Goal: Complete application form: Complete application form

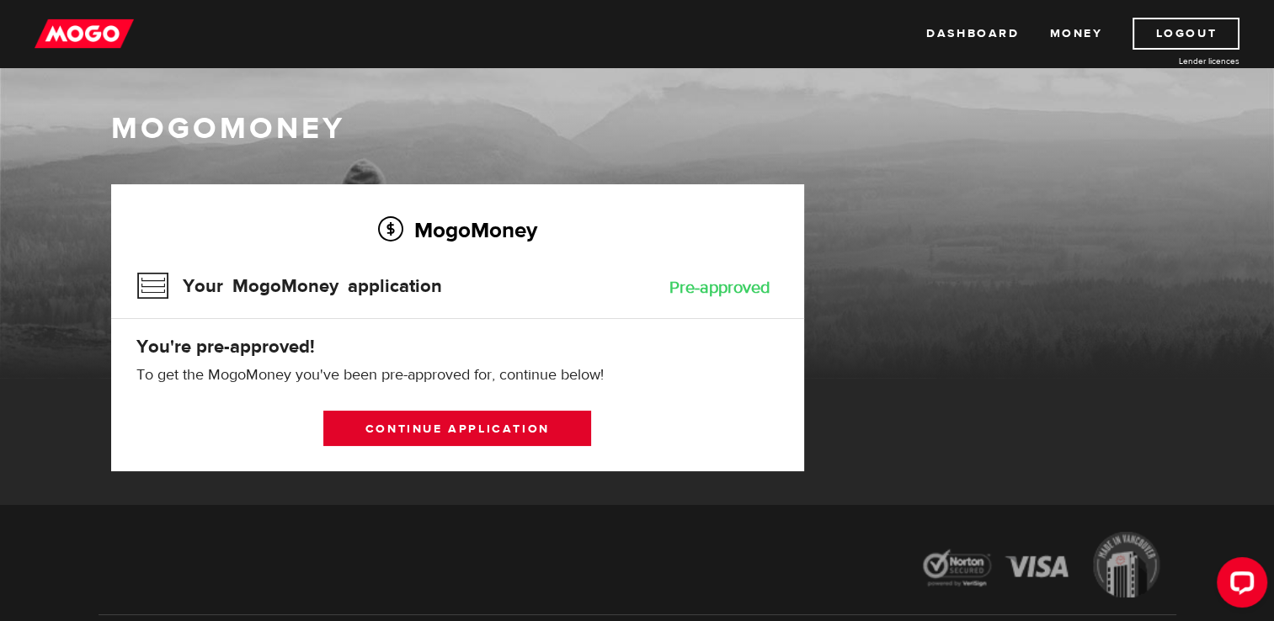
click at [508, 432] on link "Continue application" at bounding box center [457, 428] width 268 height 35
click at [535, 436] on link "Continue application" at bounding box center [457, 428] width 268 height 35
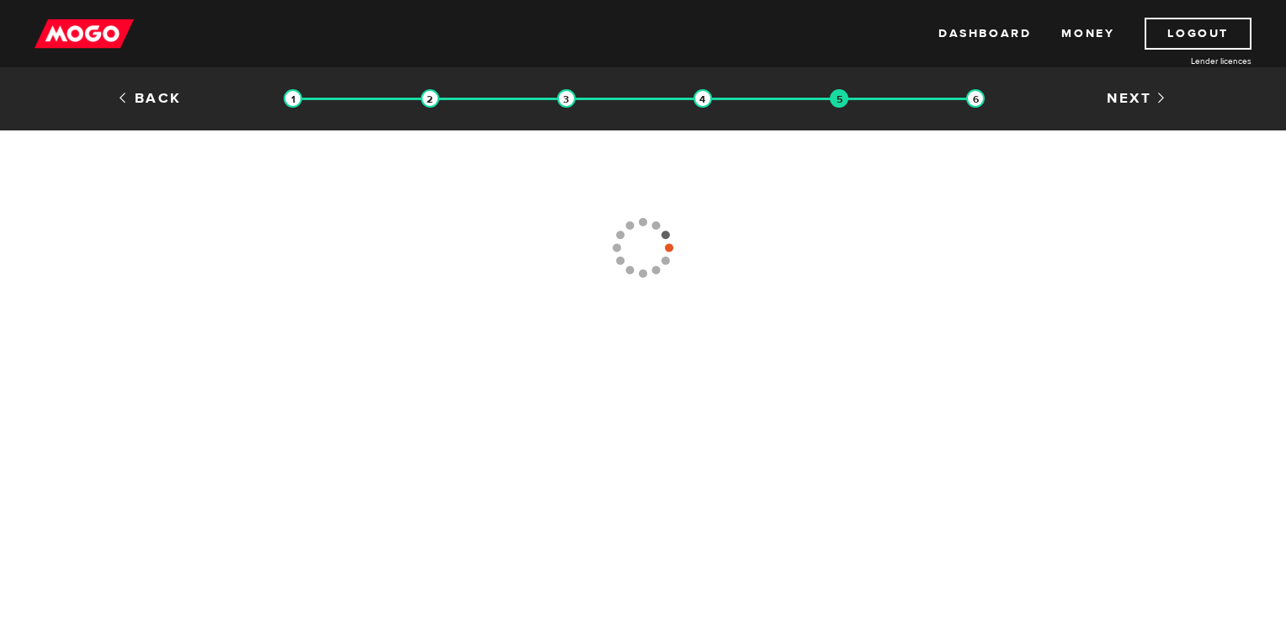
type input "(416) 281-5111"
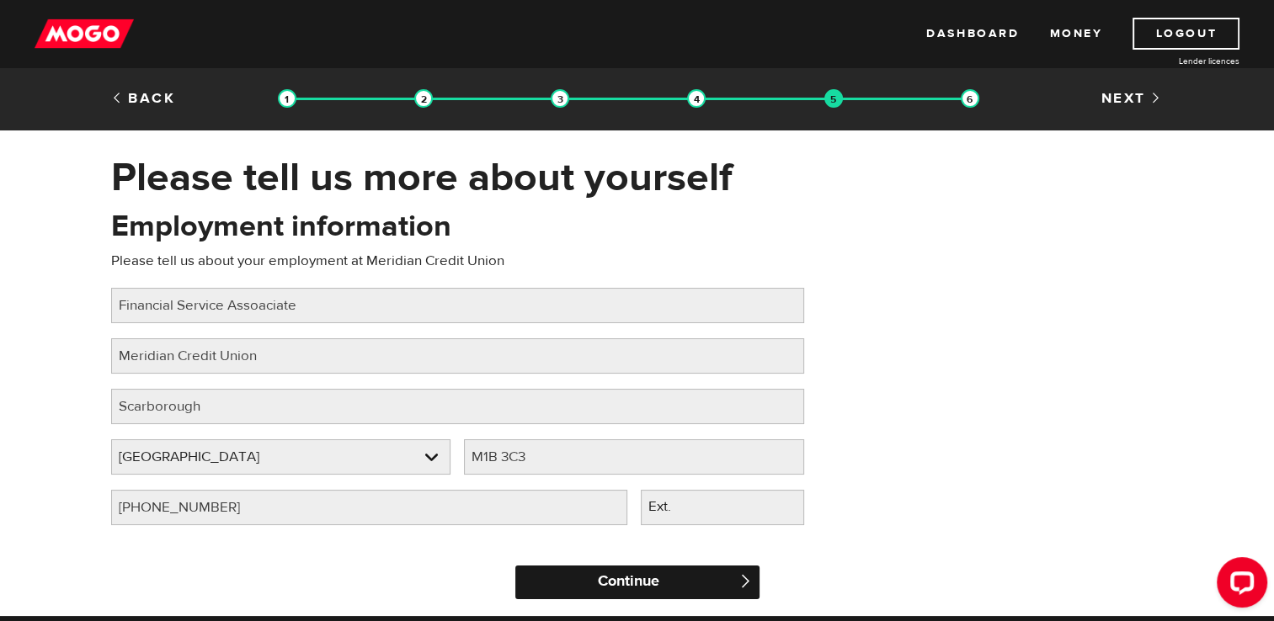
click at [641, 592] on input "Continue" at bounding box center [637, 583] width 244 height 34
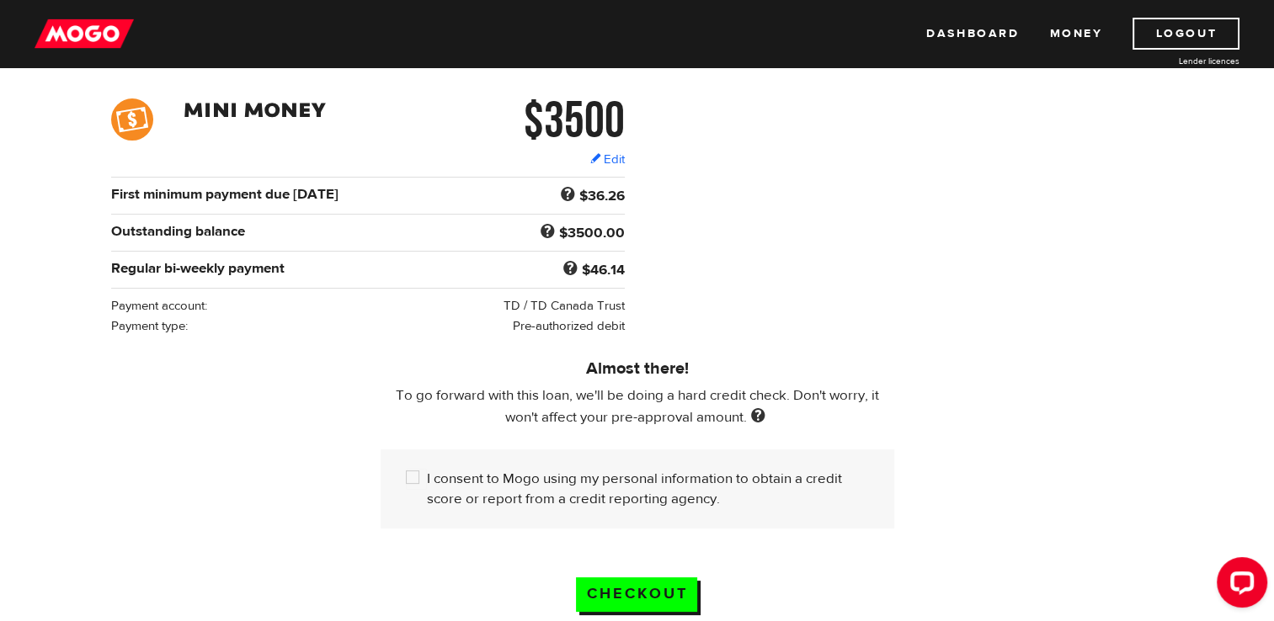
scroll to position [241, 0]
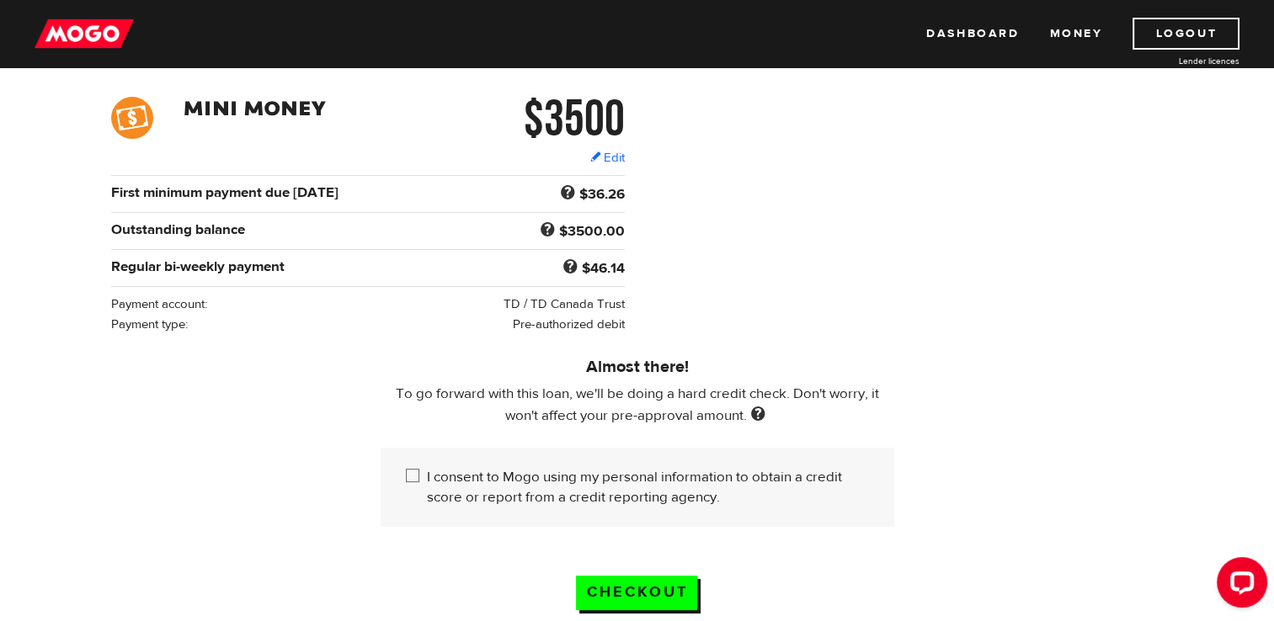
click at [418, 477] on input "I consent to Mogo using my personal information to obtain a credit score or rep…" at bounding box center [416, 477] width 21 height 21
checkbox input "true"
click at [596, 160] on link "Edit" at bounding box center [607, 158] width 35 height 18
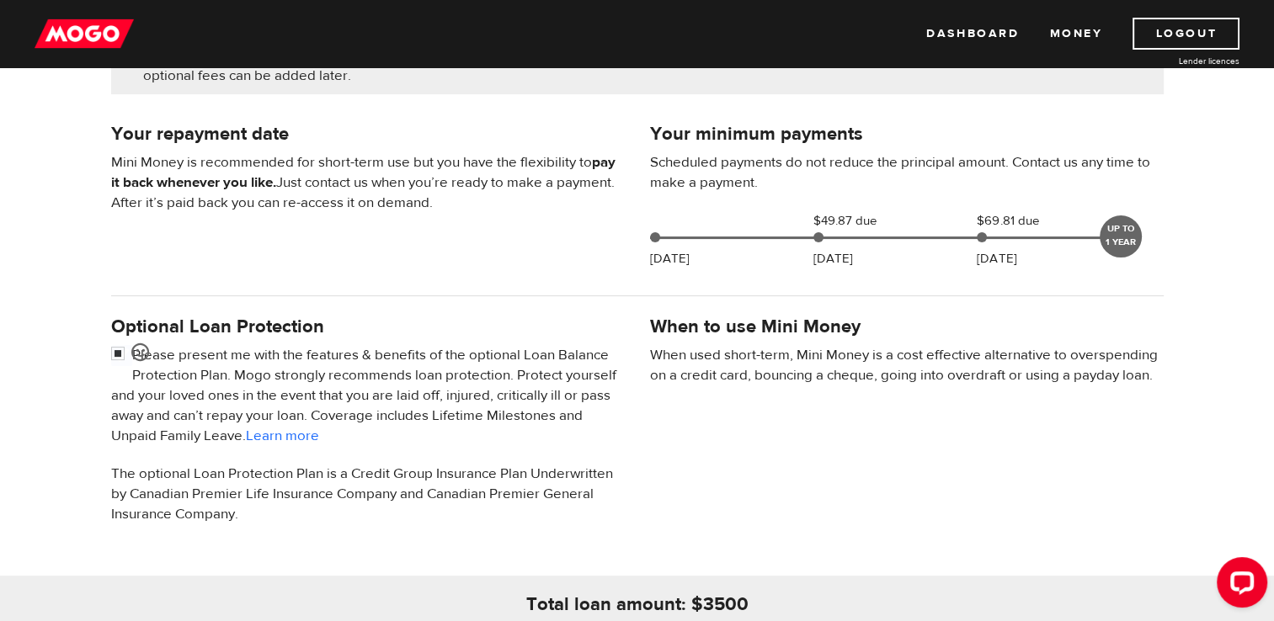
scroll to position [357, 0]
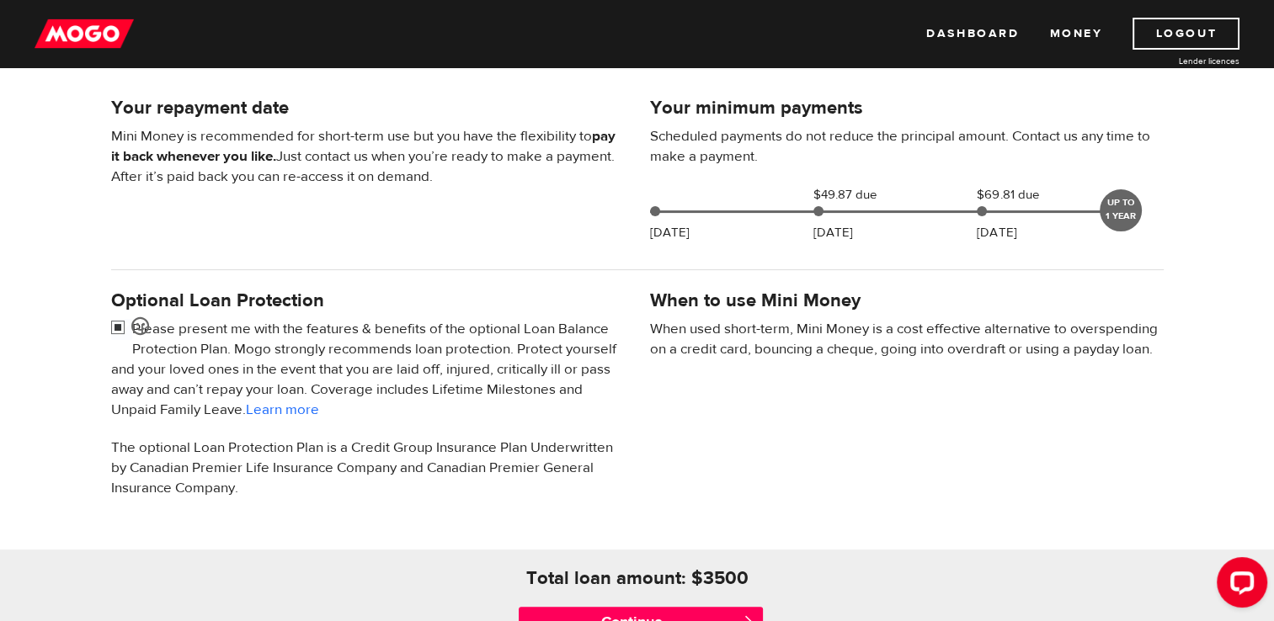
click at [114, 322] on input "checkbox" at bounding box center [121, 329] width 21 height 21
checkbox input "false"
click at [664, 603] on div "Continue " at bounding box center [637, 623] width 269 height 67
click at [661, 615] on input "Continue" at bounding box center [641, 624] width 244 height 34
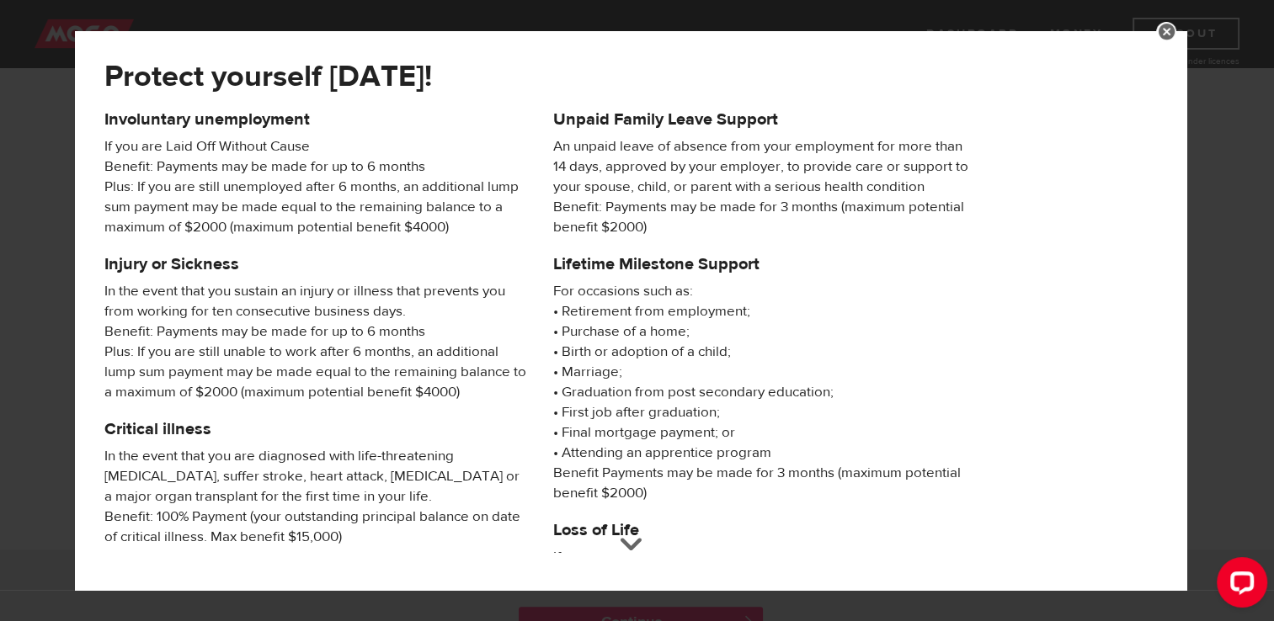
click at [642, 565] on div at bounding box center [631, 553] width 24 height 24
click at [641, 565] on div at bounding box center [631, 553] width 24 height 24
click at [639, 569] on div "Protect yourself today! Involuntary unemployment If you are Laid Off Without Ca…" at bounding box center [630, 310] width 1111 height 559
click at [639, 565] on div at bounding box center [631, 553] width 24 height 24
click at [639, 569] on div "Protect yourself today! Involuntary unemployment If you are Laid Off Without Ca…" at bounding box center [630, 310] width 1111 height 559
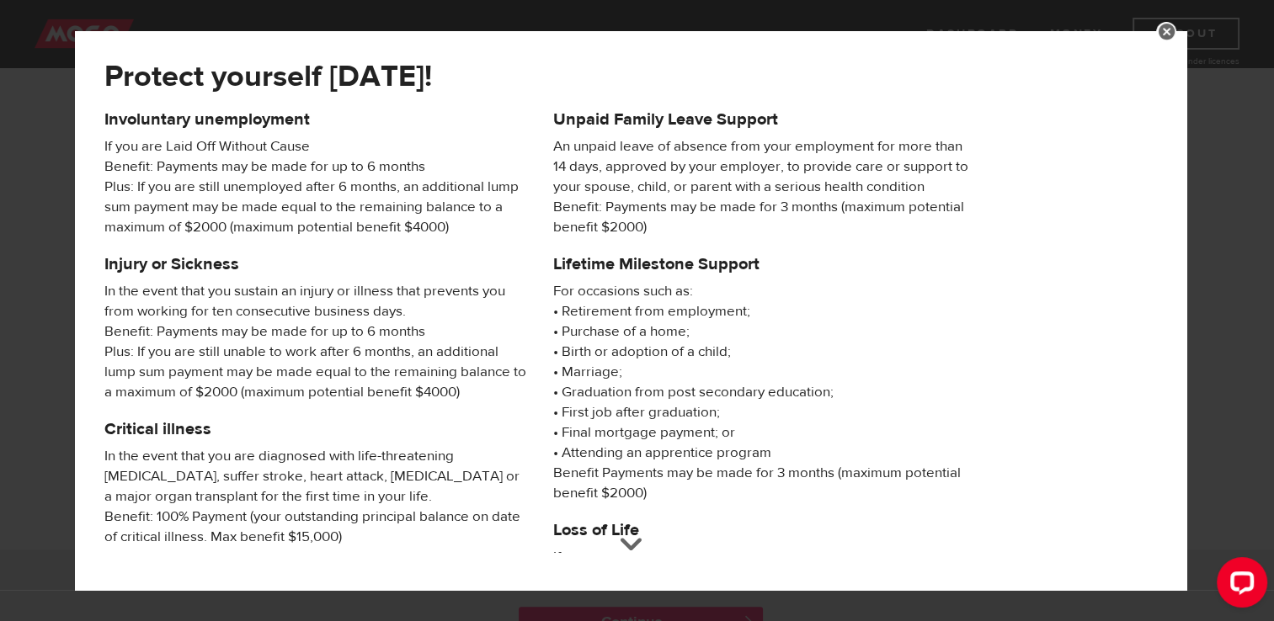
click at [636, 565] on div at bounding box center [631, 553] width 24 height 24
click at [1165, 426] on div "Injury or Sickness In the event that you sustain an injury or illness that prev…" at bounding box center [631, 439] width 1078 height 370
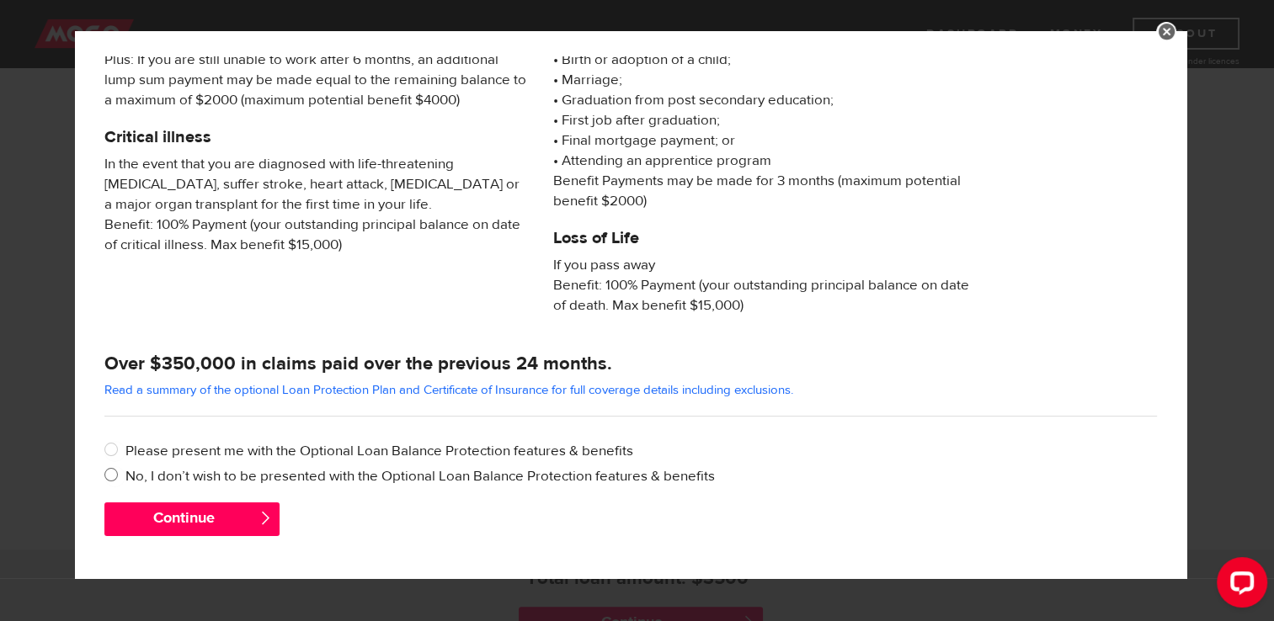
click at [411, 480] on label "No, I don’t wish to be presented with the Optional Loan Balance Protection feat…" at bounding box center [640, 476] width 1031 height 20
click at [125, 480] on input "No, I don’t wish to be presented with the Optional Loan Balance Protection feat…" at bounding box center [114, 476] width 21 height 21
radio input "true"
click at [264, 446] on label "Please present me with the Optional Loan Balance Protection features & benefits" at bounding box center [640, 451] width 1031 height 20
click at [125, 446] on input "Please present me with the Optional Loan Balance Protection features & benefits" at bounding box center [114, 451] width 21 height 21
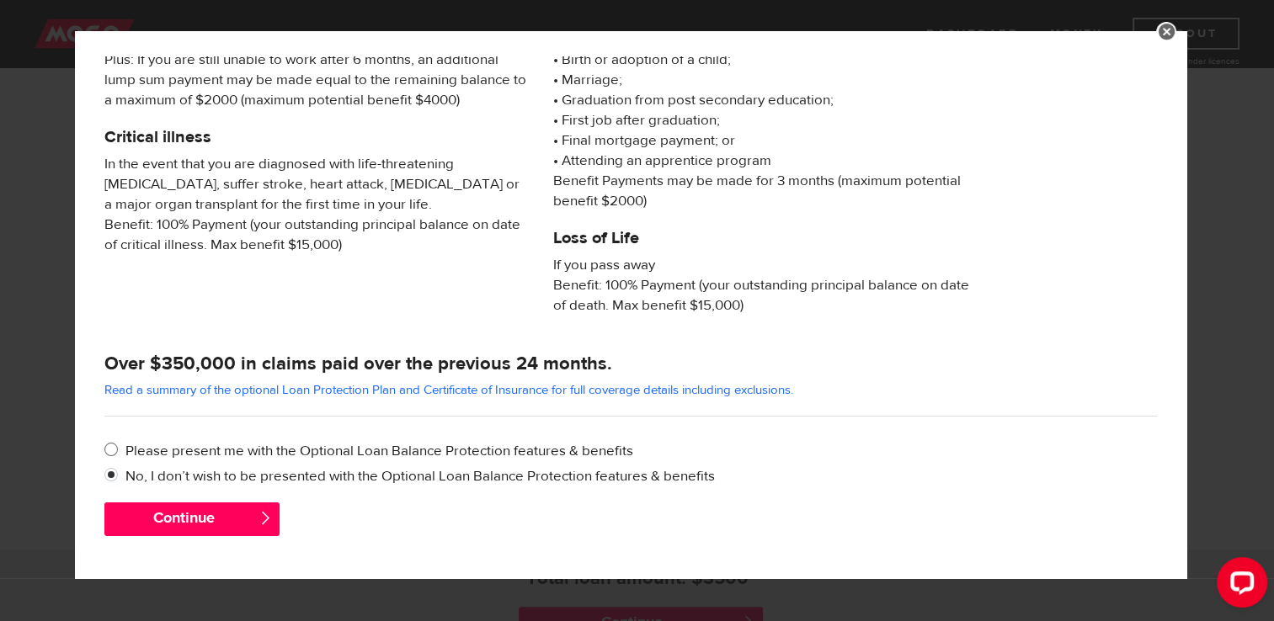
radio input "true"
click at [217, 520] on button "Continue" at bounding box center [191, 520] width 175 height 34
checkbox input "true"
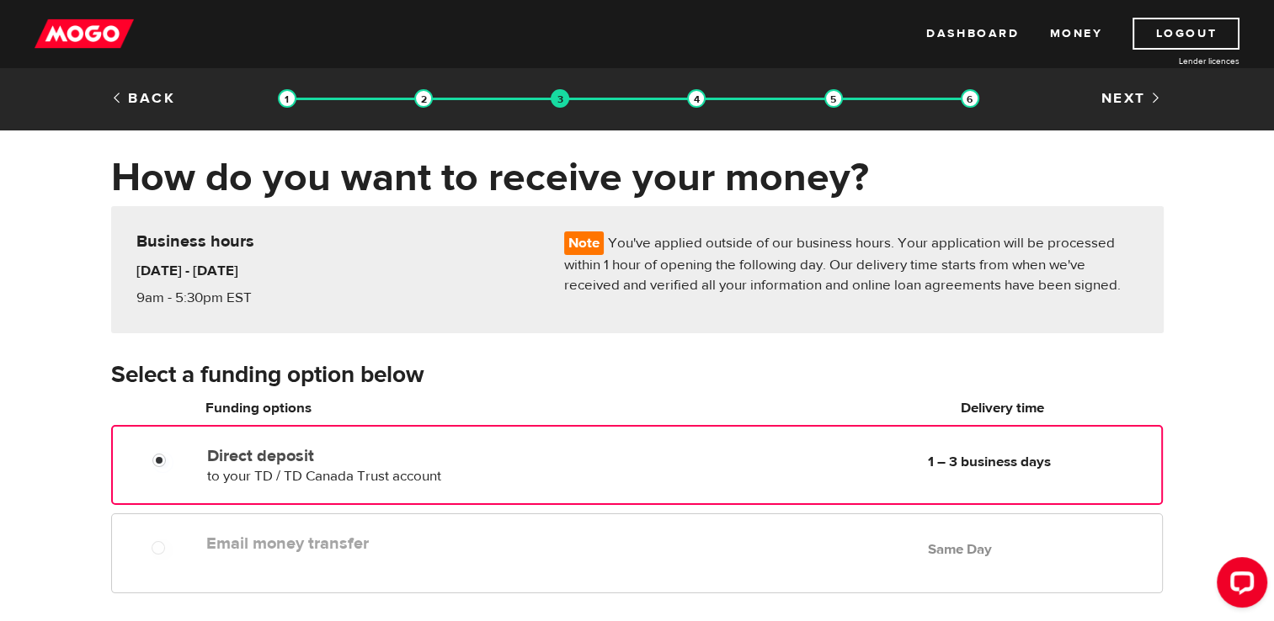
click at [154, 537] on div at bounding box center [155, 544] width 101 height 34
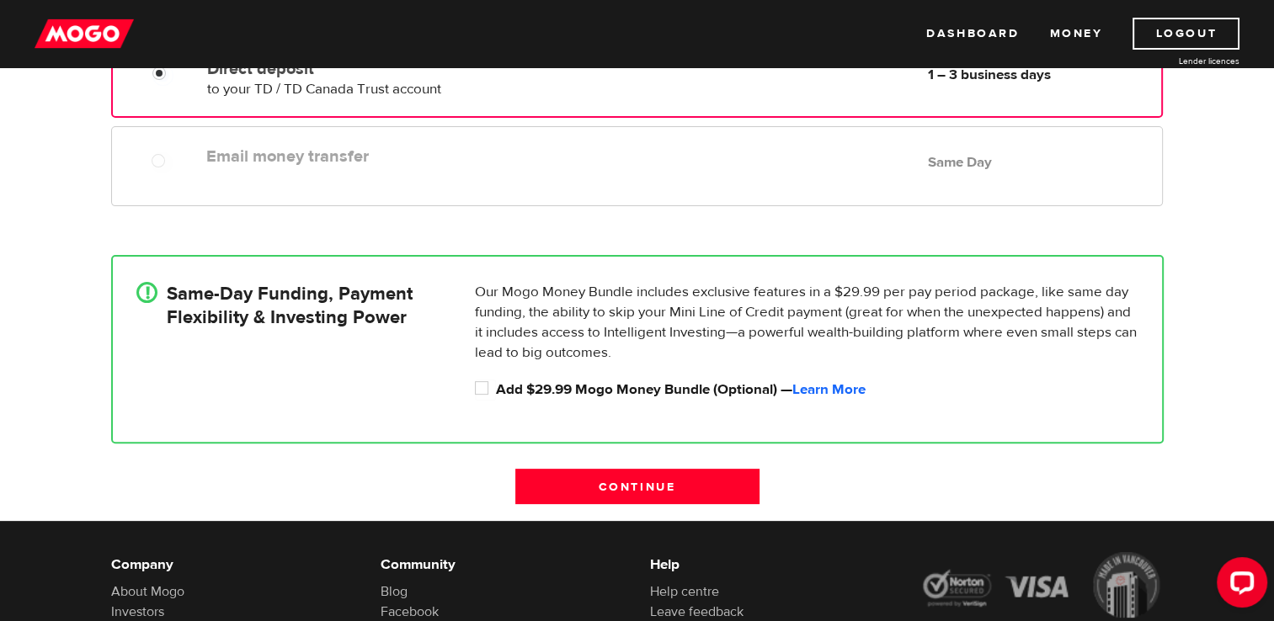
scroll to position [422, 0]
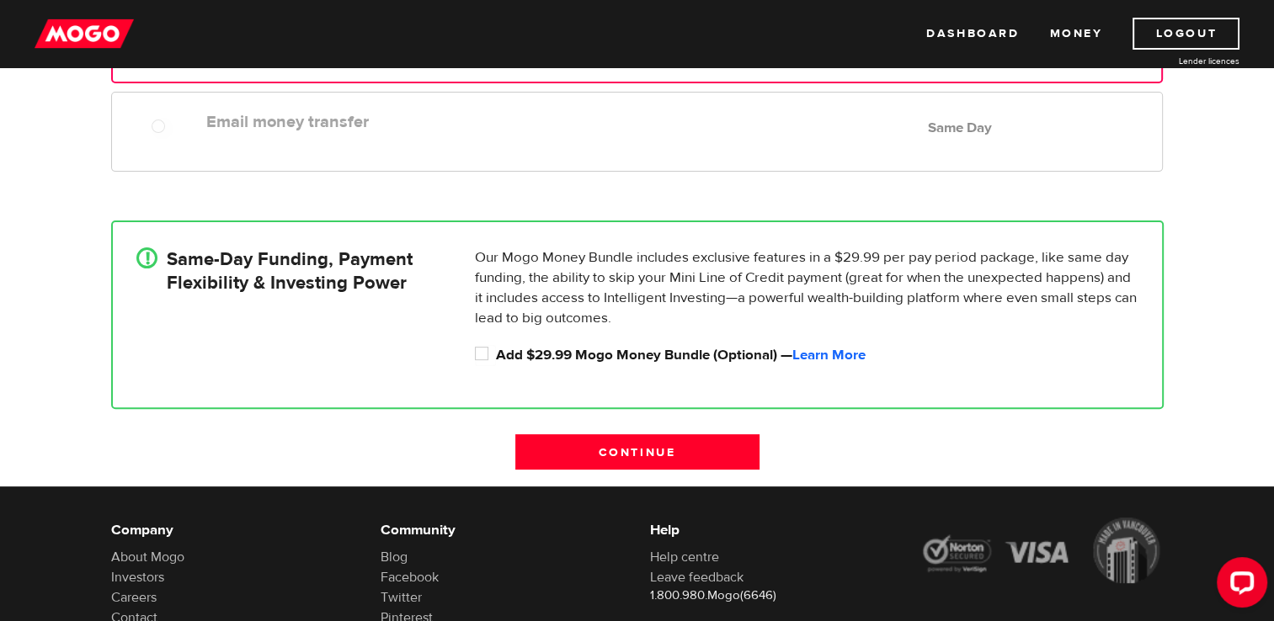
click at [174, 248] on h4 "Same-Day Funding, Payment Flexibility & Investing Power" at bounding box center [290, 271] width 246 height 47
click at [589, 359] on label "Add $29.99 Mogo Money Bundle (Optional) — Learn More" at bounding box center [817, 355] width 642 height 20
click at [496, 359] on input "Add $29.99 Mogo Money Bundle (Optional) — Learn More" at bounding box center [485, 355] width 21 height 21
click at [822, 357] on link "Learn More" at bounding box center [828, 355] width 73 height 19
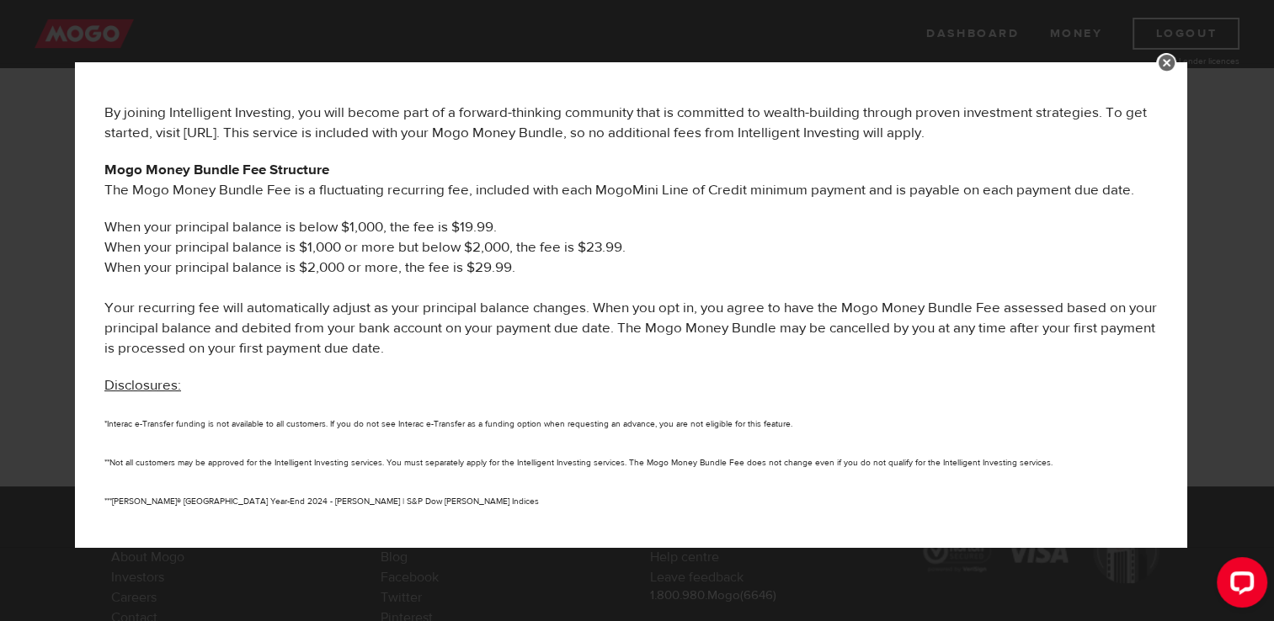
scroll to position [903, 0]
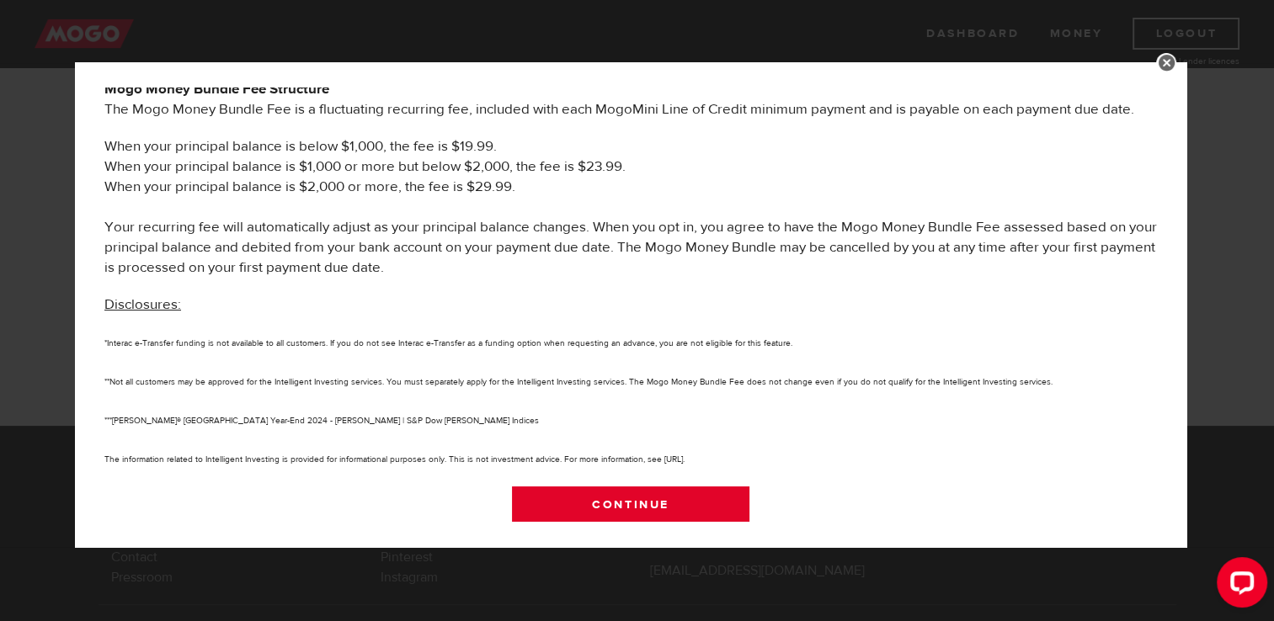
click at [698, 494] on link "Continue" at bounding box center [631, 504] width 238 height 35
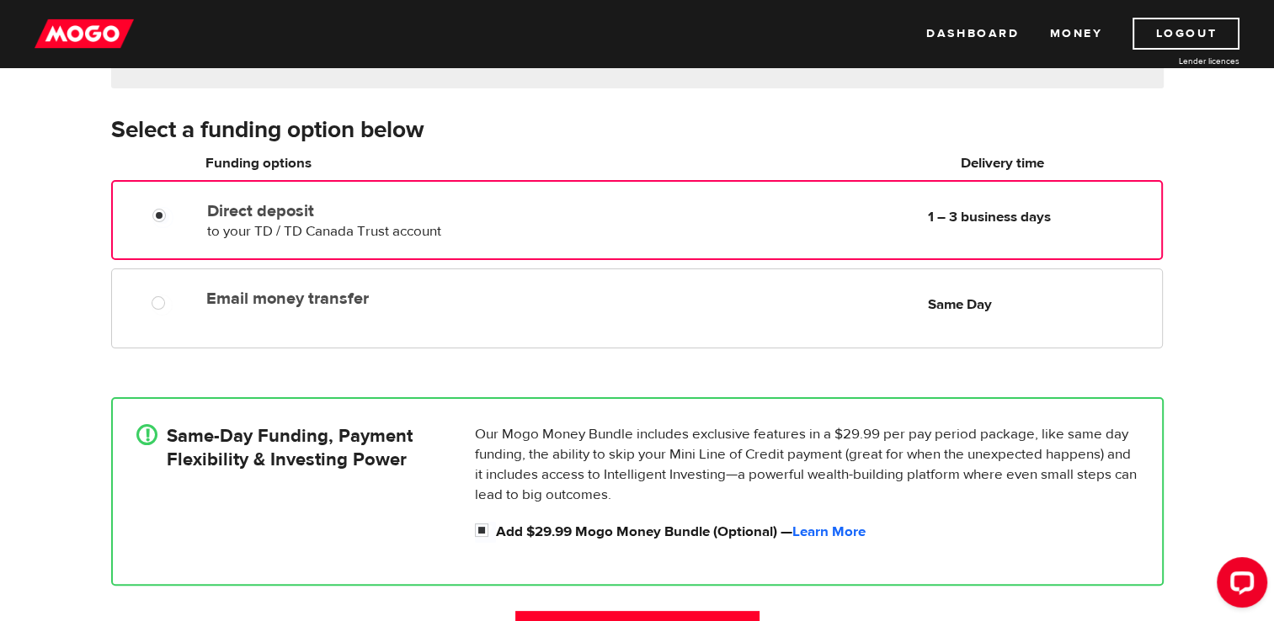
scroll to position [261, 0]
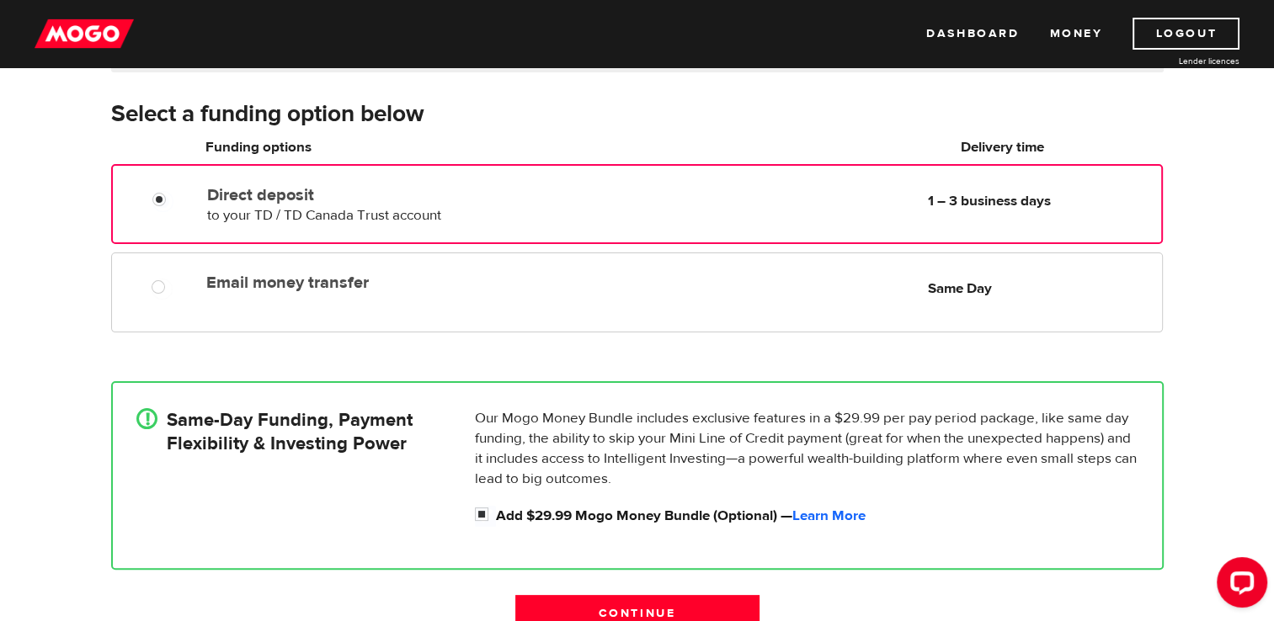
click at [714, 445] on p "Our Mogo Money Bundle includes exclusive features in a $29.99 per pay period pa…" at bounding box center [806, 448] width 663 height 81
click at [489, 519] on input "Add $29.99 Mogo Money Bundle (Optional) — Learn More" at bounding box center [485, 516] width 21 height 21
checkbox input "false"
radio input "false"
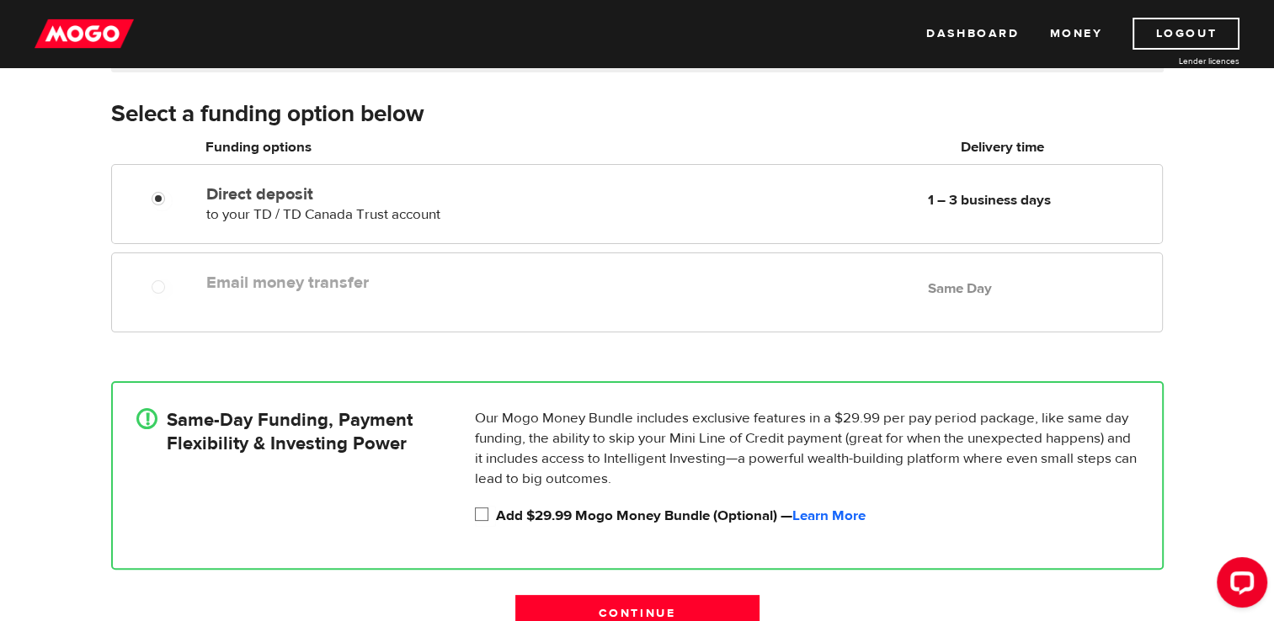
click at [482, 518] on input "Add $29.99 Mogo Money Bundle (Optional) — Learn More" at bounding box center [485, 516] width 21 height 21
checkbox input "true"
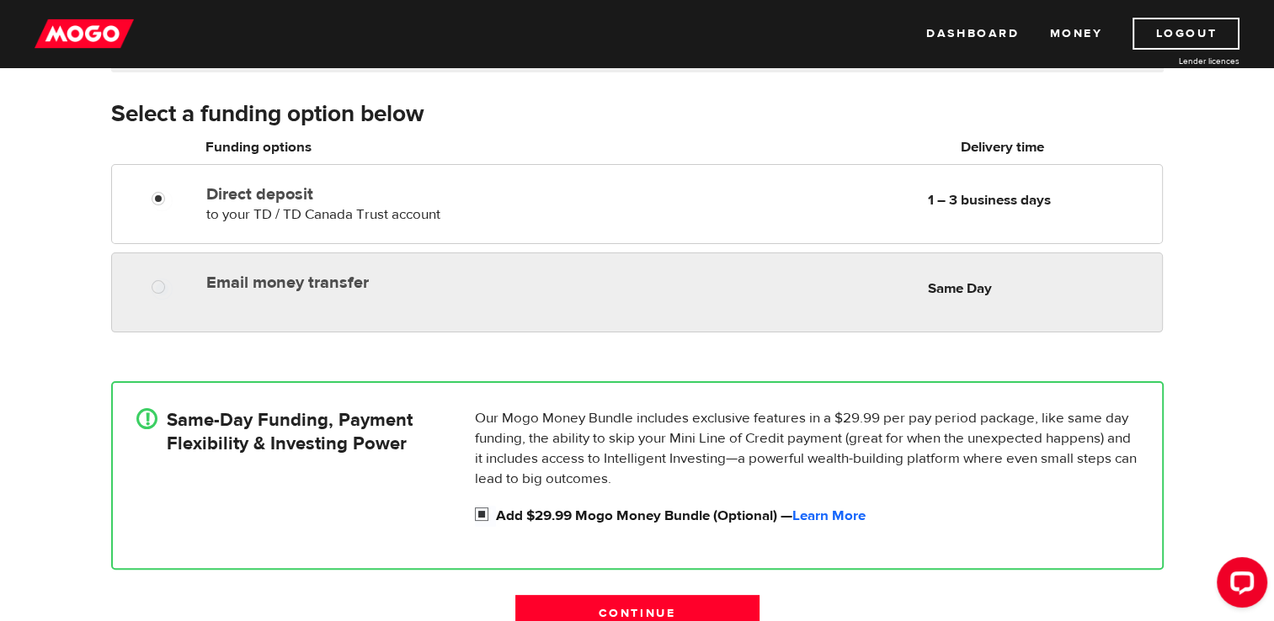
click at [646, 285] on div "Email money transfer Delivery in Same Day Same Day" at bounding box center [680, 282] width 961 height 33
radio input "true"
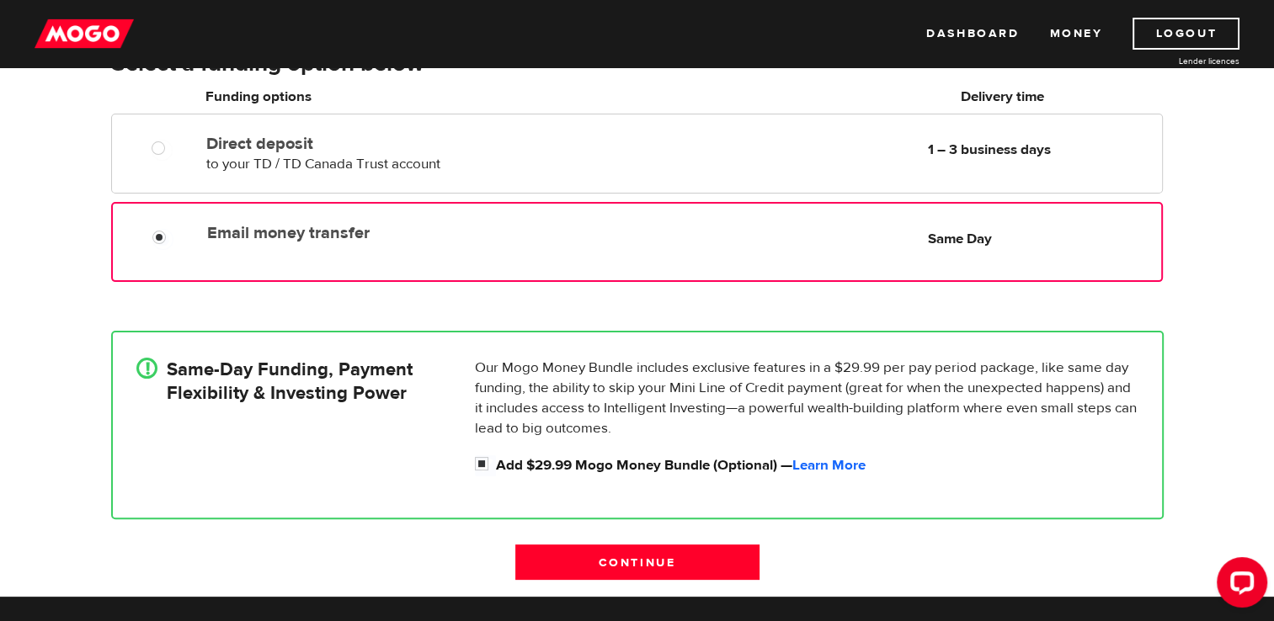
scroll to position [311, 0]
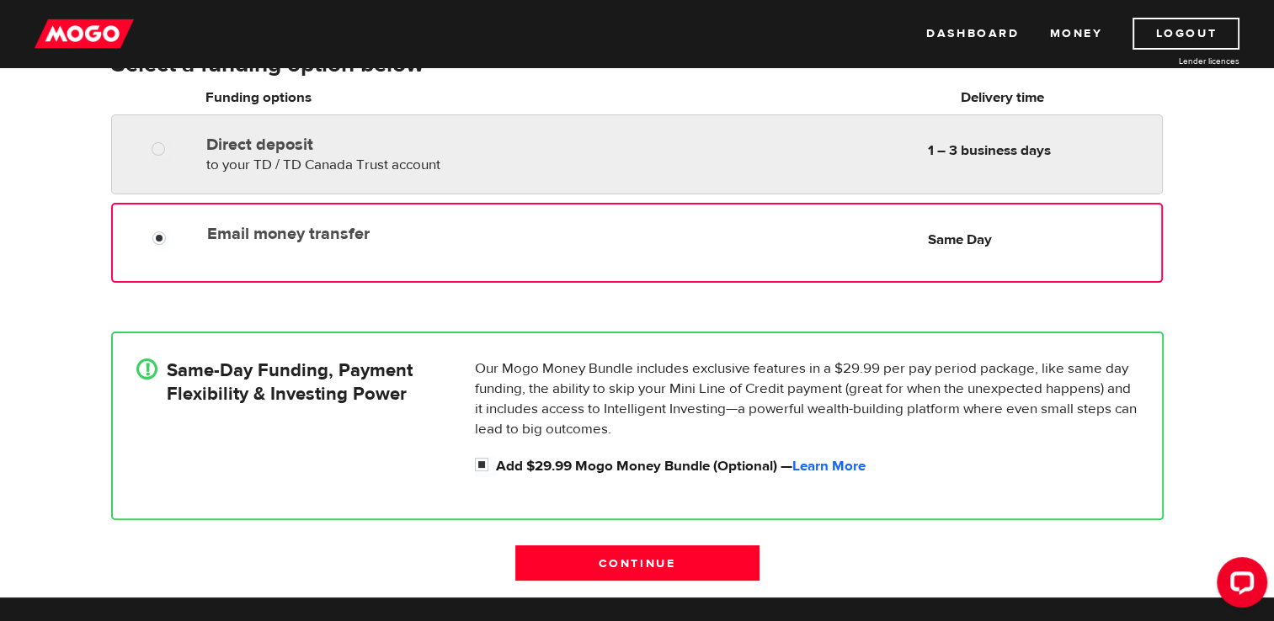
click at [689, 142] on div "Direct deposit to your TD / TD Canada Trust account Delivery in 1 – 3 business …" at bounding box center [680, 151] width 961 height 47
radio input "true"
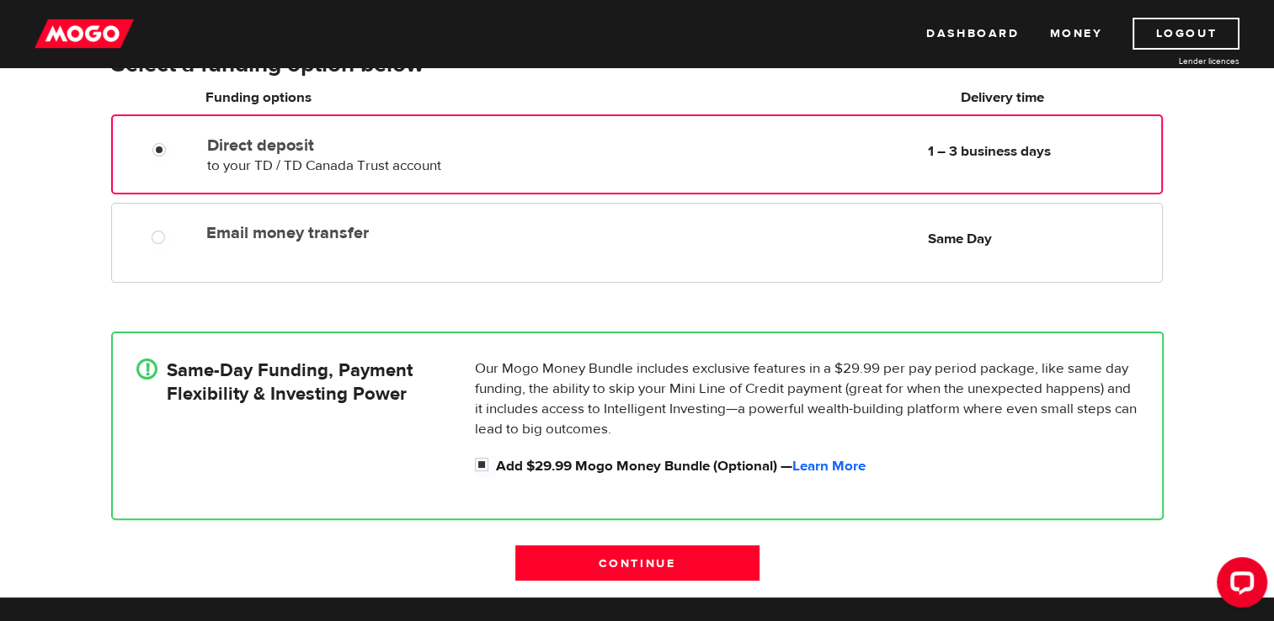
click at [457, 172] on div "Direct deposit to your TD / TD Canada Trust account Delivery in 1 – 3 business …" at bounding box center [400, 152] width 400 height 47
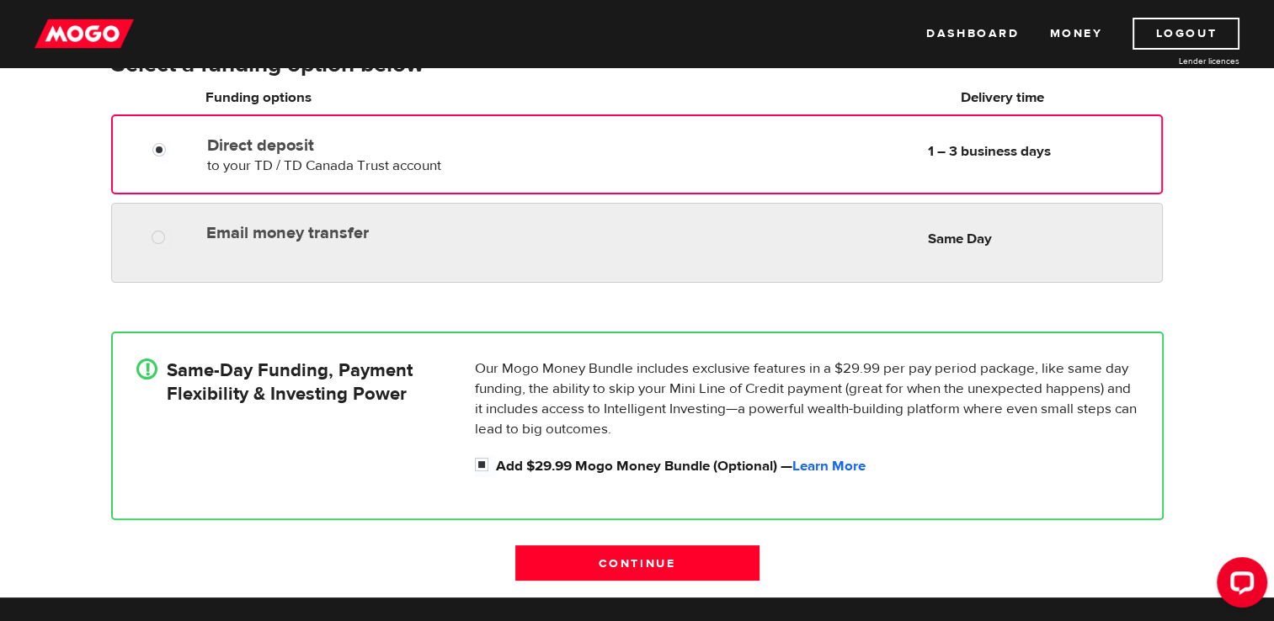
radio input "true"
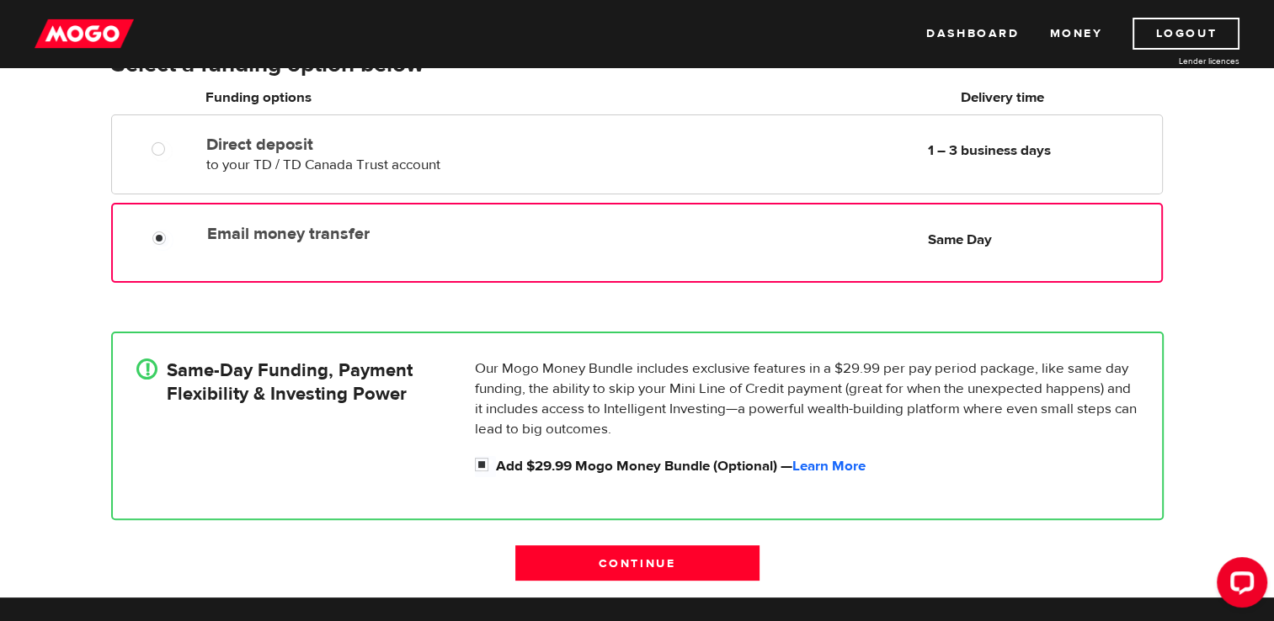
click at [479, 249] on div "Email money transfer Delivery in Same Day Same Day" at bounding box center [636, 243] width 1051 height 80
click at [489, 463] on input "Add $29.99 Mogo Money Bundle (Optional) — Learn More" at bounding box center [485, 466] width 21 height 21
checkbox input "false"
radio input "false"
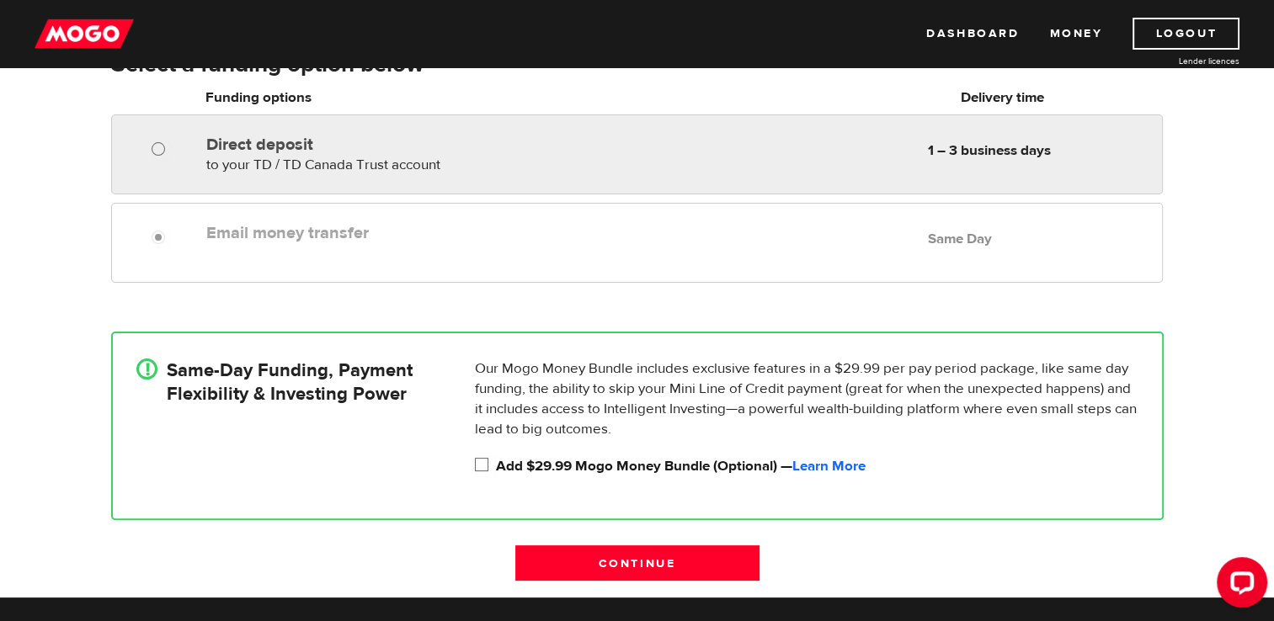
radio input "true"
click at [155, 151] on input "Direct deposit" at bounding box center [162, 151] width 21 height 21
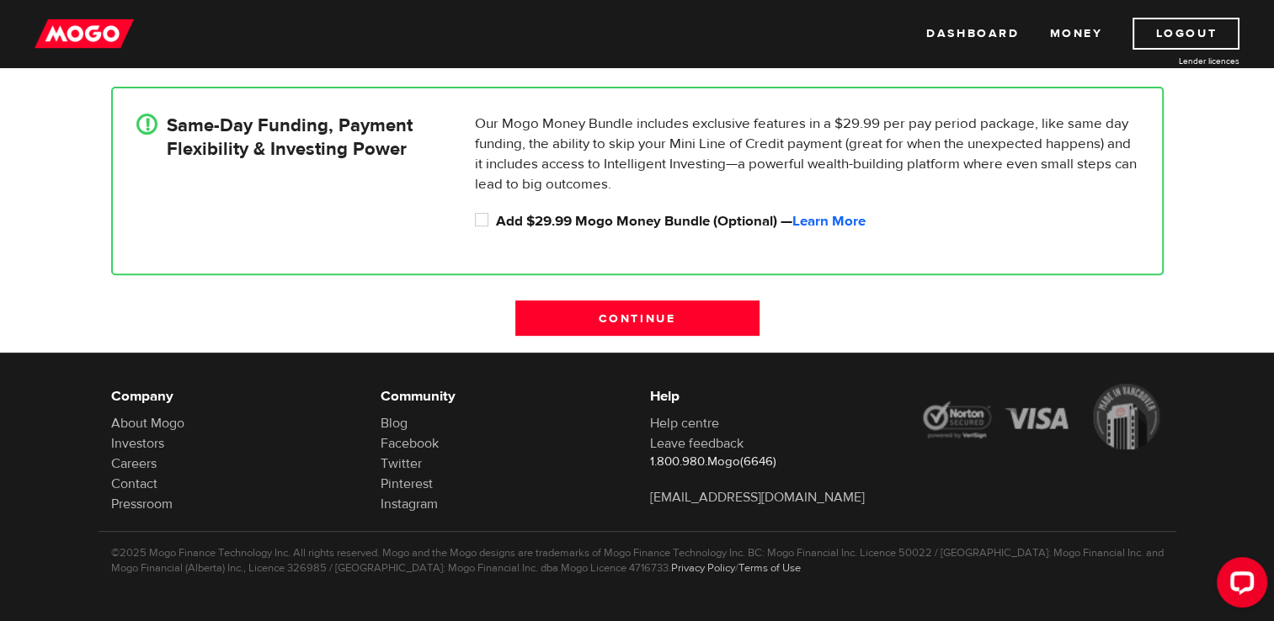
scroll to position [13, 0]
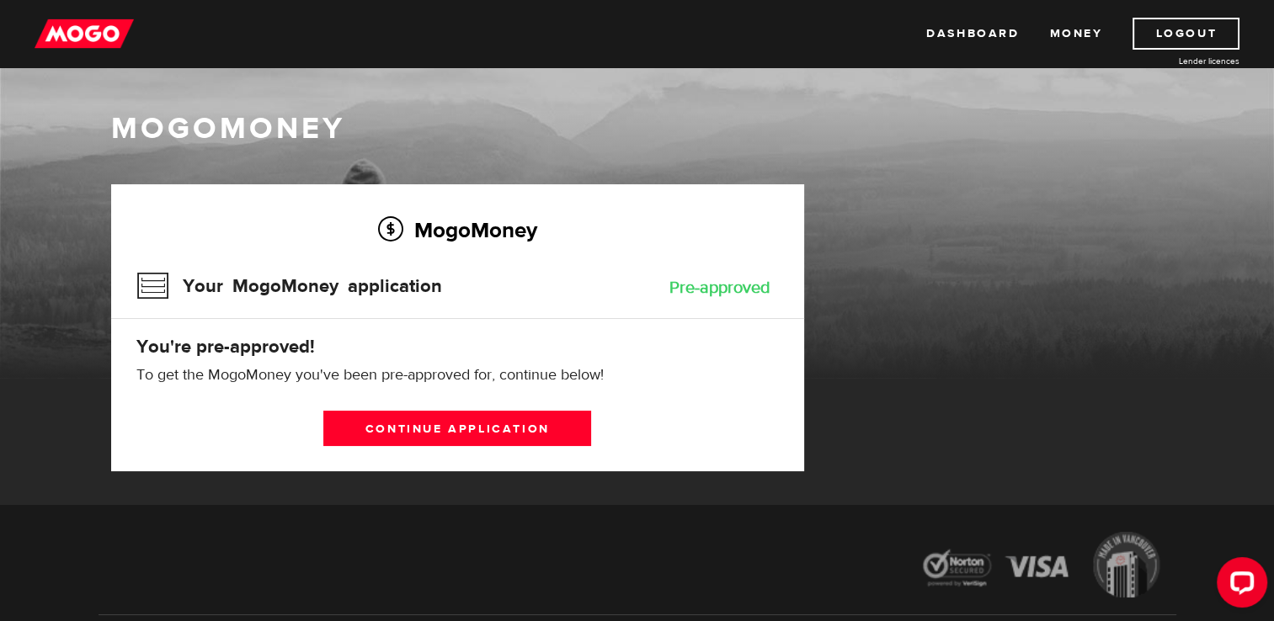
click at [495, 448] on div "MogoMoney Your MogoMoney application Pre-approved You're pre-approved! To get t…" at bounding box center [457, 327] width 693 height 287
click at [495, 439] on link "Continue application" at bounding box center [457, 428] width 268 height 35
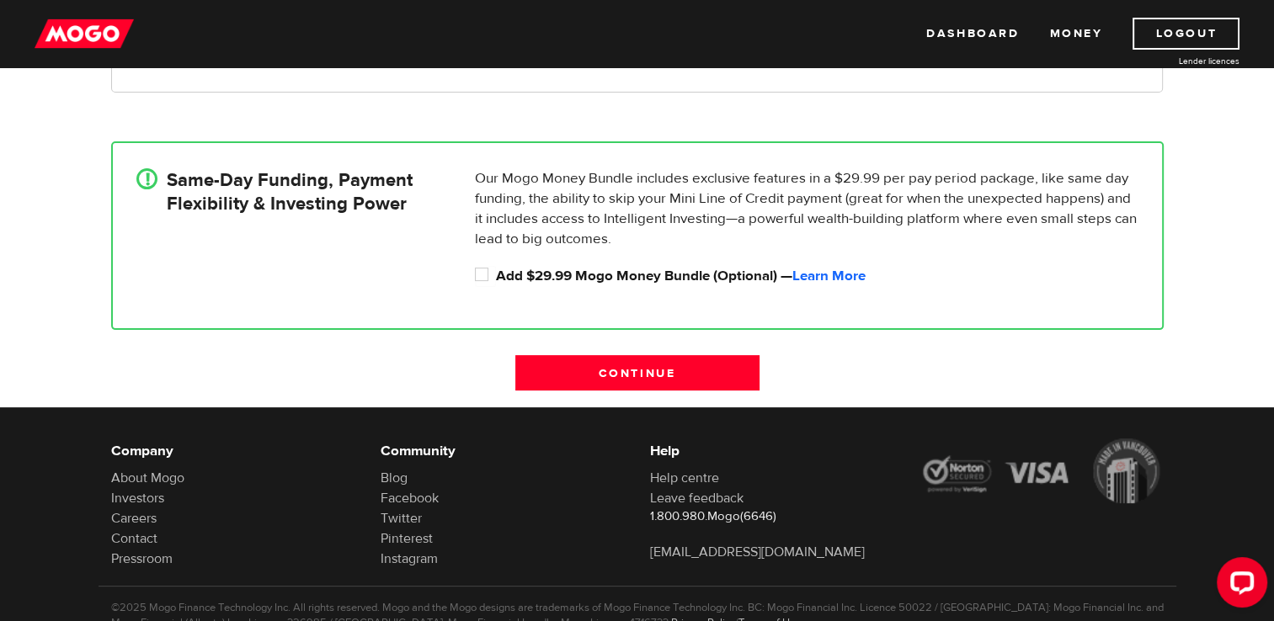
scroll to position [376, 0]
